Goal: Task Accomplishment & Management: Manage account settings

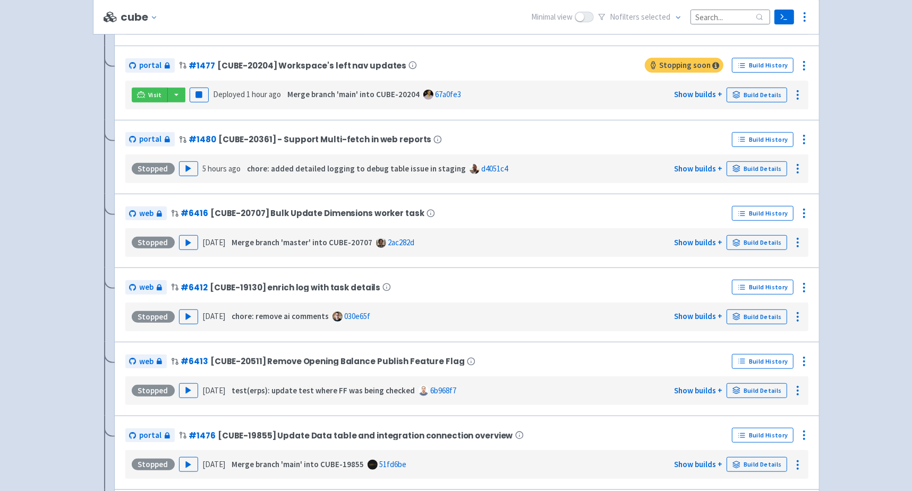
scroll to position [434, 0]
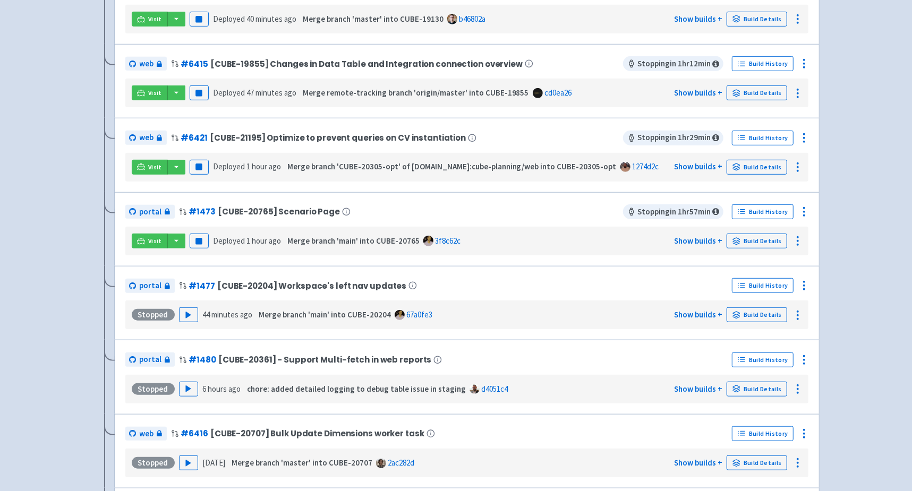
scroll to position [27, 0]
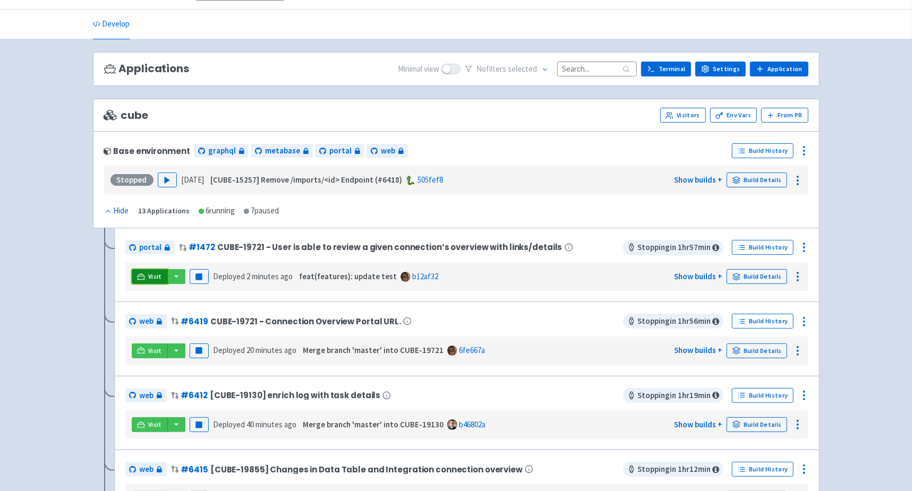
click at [138, 274] on icon at bounding box center [141, 277] width 8 height 8
click at [803, 243] on icon at bounding box center [804, 247] width 13 height 13
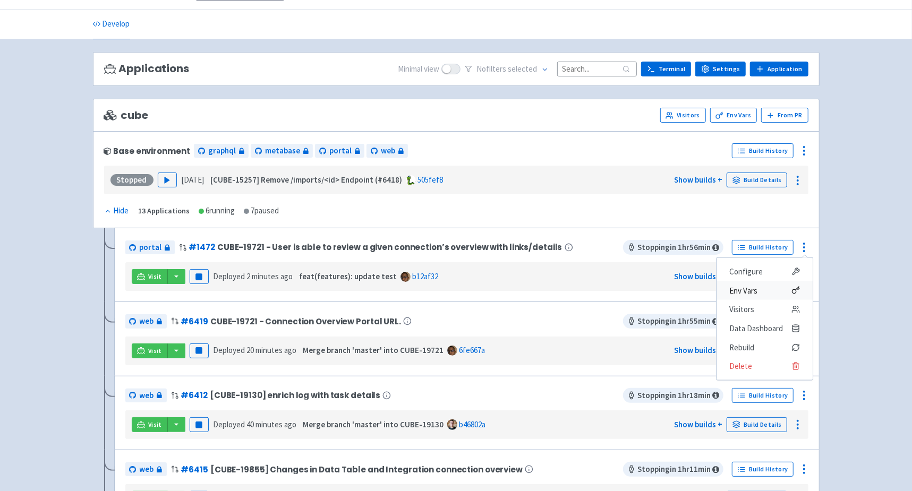
click at [778, 287] on span "Env Vars" at bounding box center [764, 290] width 71 height 15
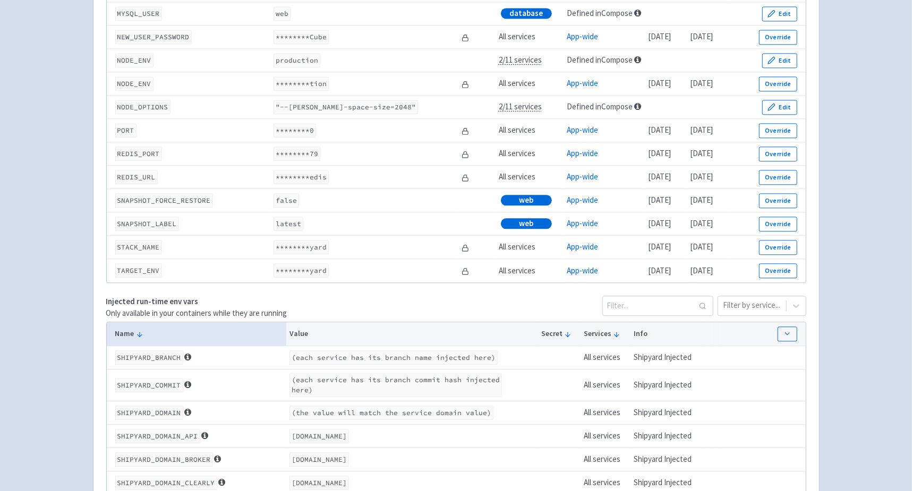
scroll to position [1569, 0]
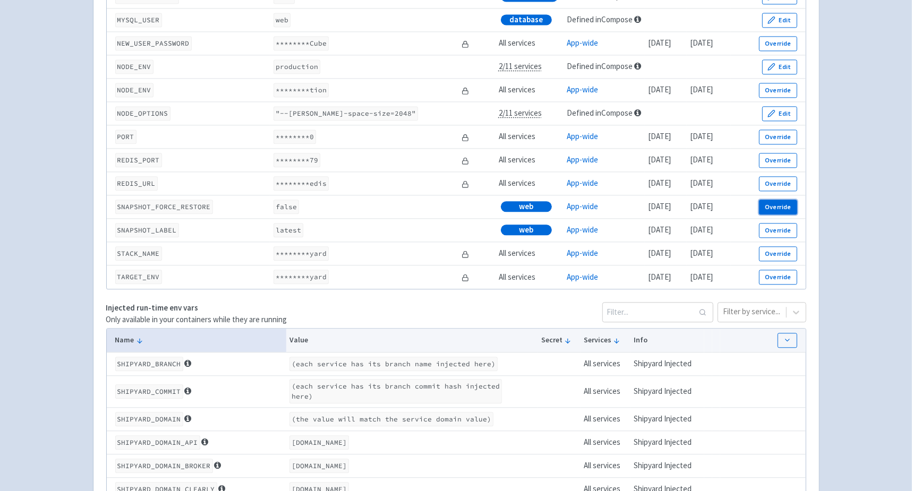
click at [779, 215] on button "Override" at bounding box center [778, 207] width 38 height 15
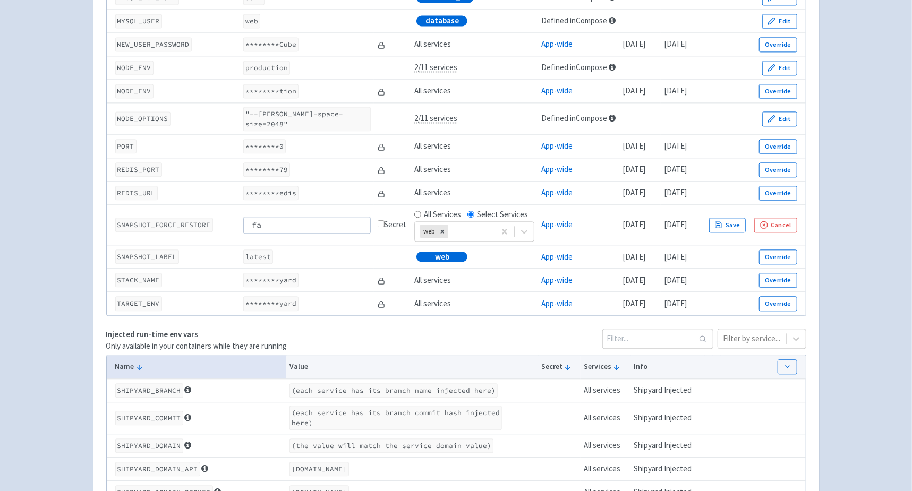
type input "f"
type input "true"
click at [746, 219] on button "Save" at bounding box center [727, 225] width 37 height 15
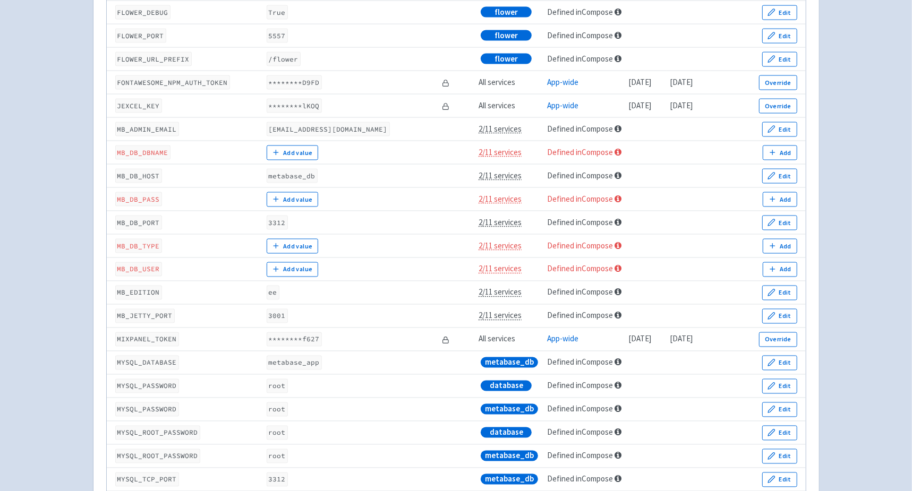
scroll to position [0, 0]
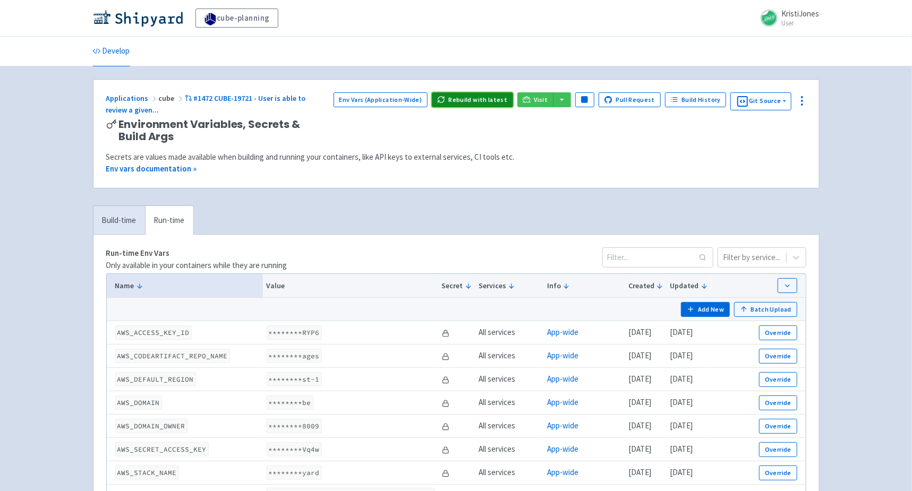
click at [489, 97] on button "Rebuild with latest" at bounding box center [472, 99] width 81 height 15
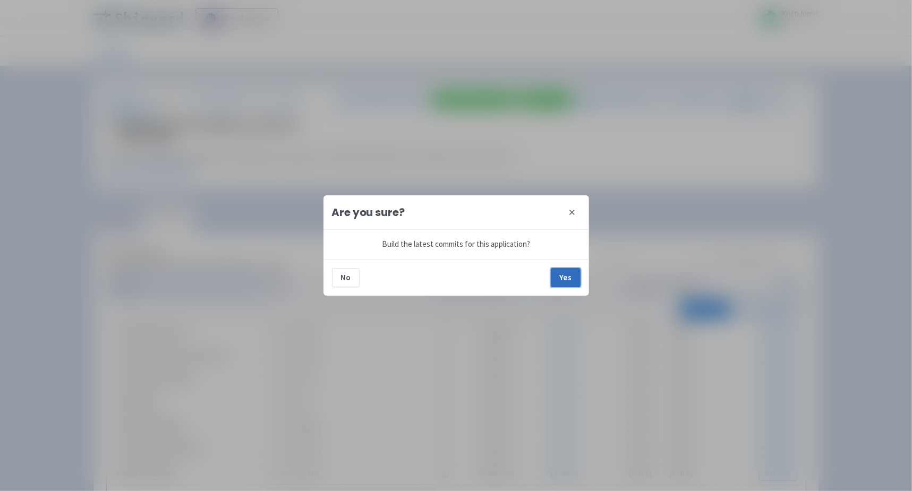
click at [576, 283] on button "Yes" at bounding box center [566, 277] width 30 height 19
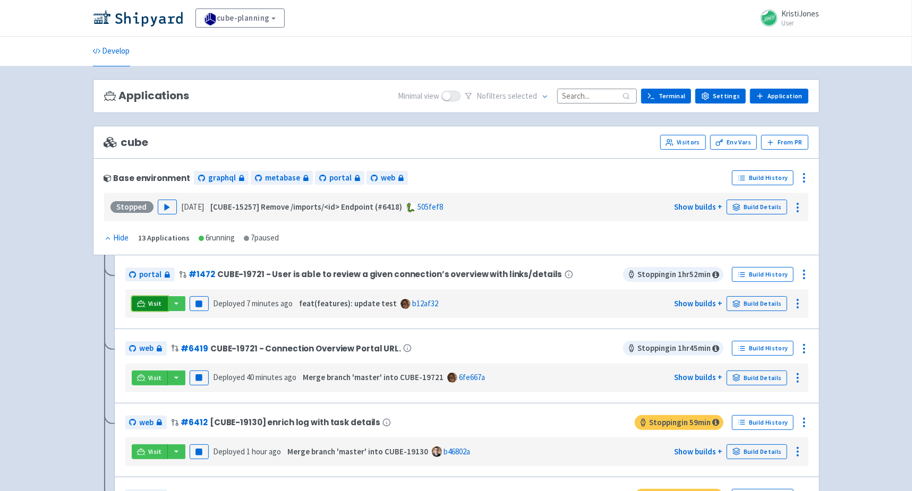
click at [147, 302] on link "Visit" at bounding box center [150, 303] width 36 height 15
